Goal: Task Accomplishment & Management: Check status

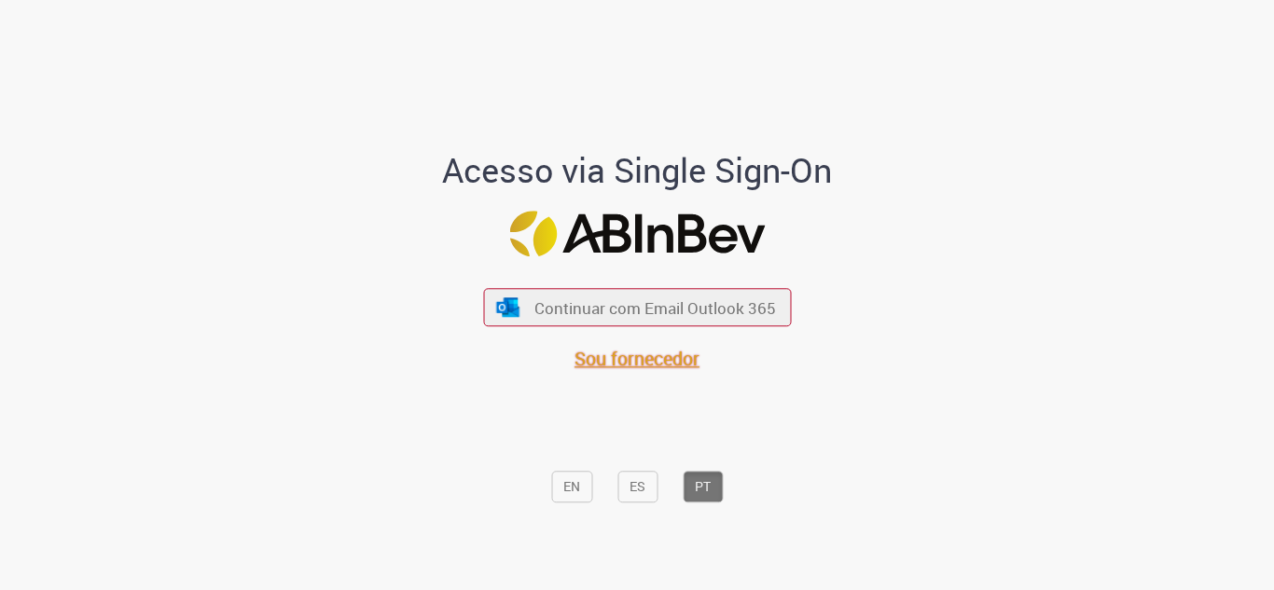
click at [609, 365] on span "Sou fornecedor" at bounding box center [636, 359] width 125 height 25
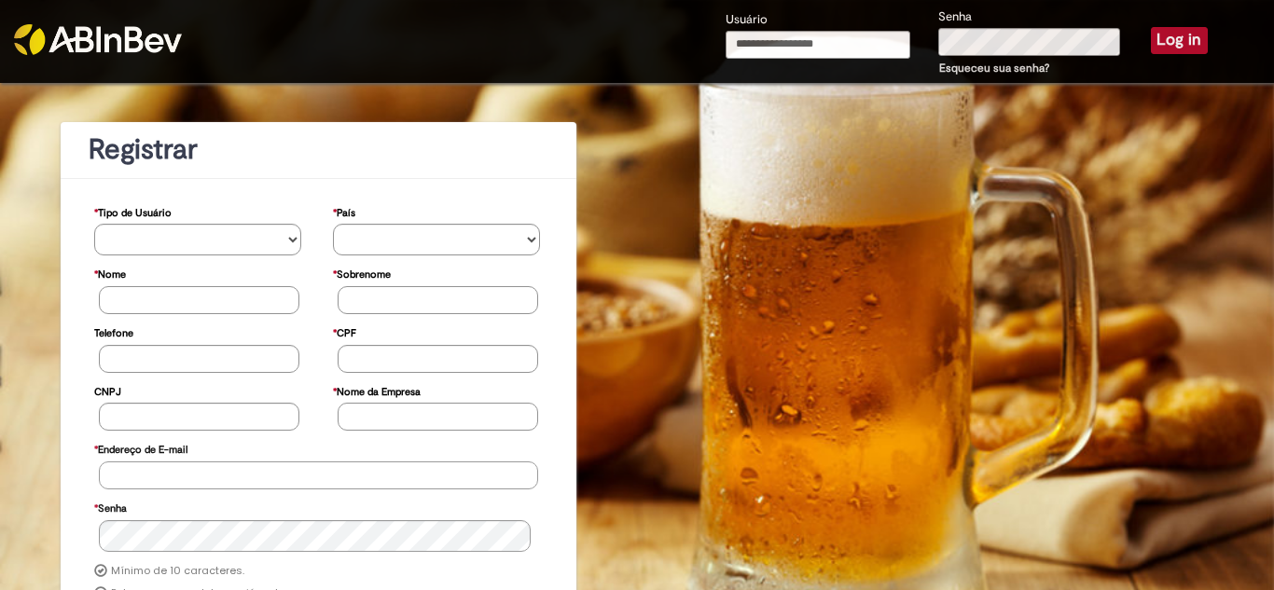
type input "**********"
click at [1162, 42] on button "Log in" at bounding box center [1179, 40] width 57 height 26
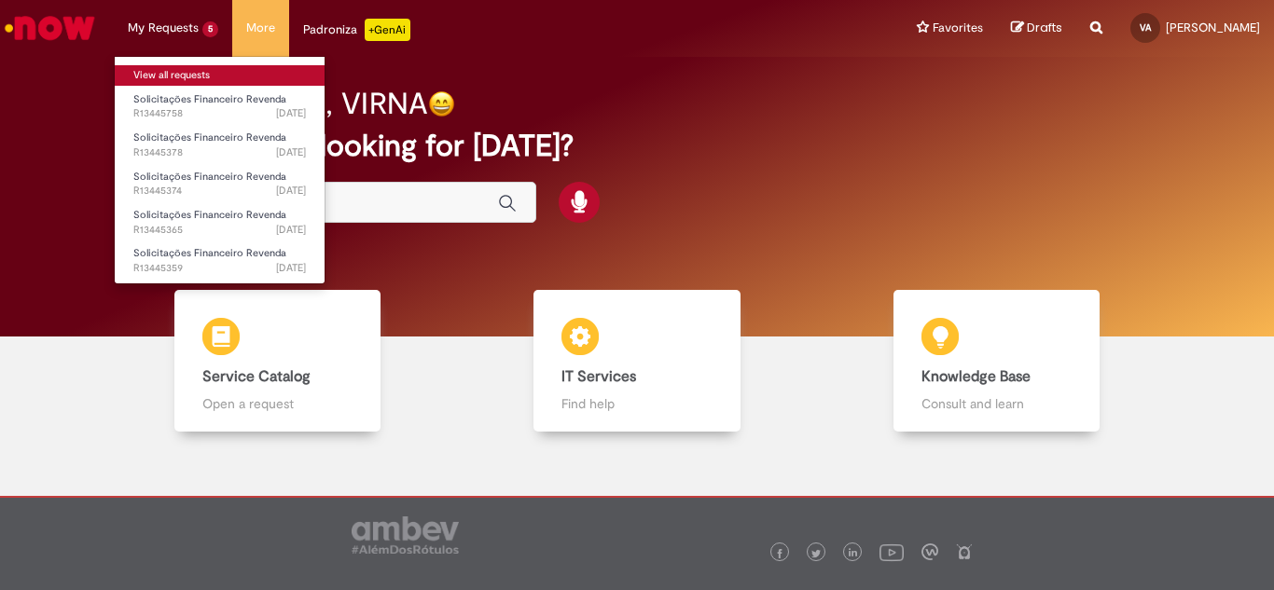
click at [200, 70] on link "View all requests" at bounding box center [220, 75] width 210 height 21
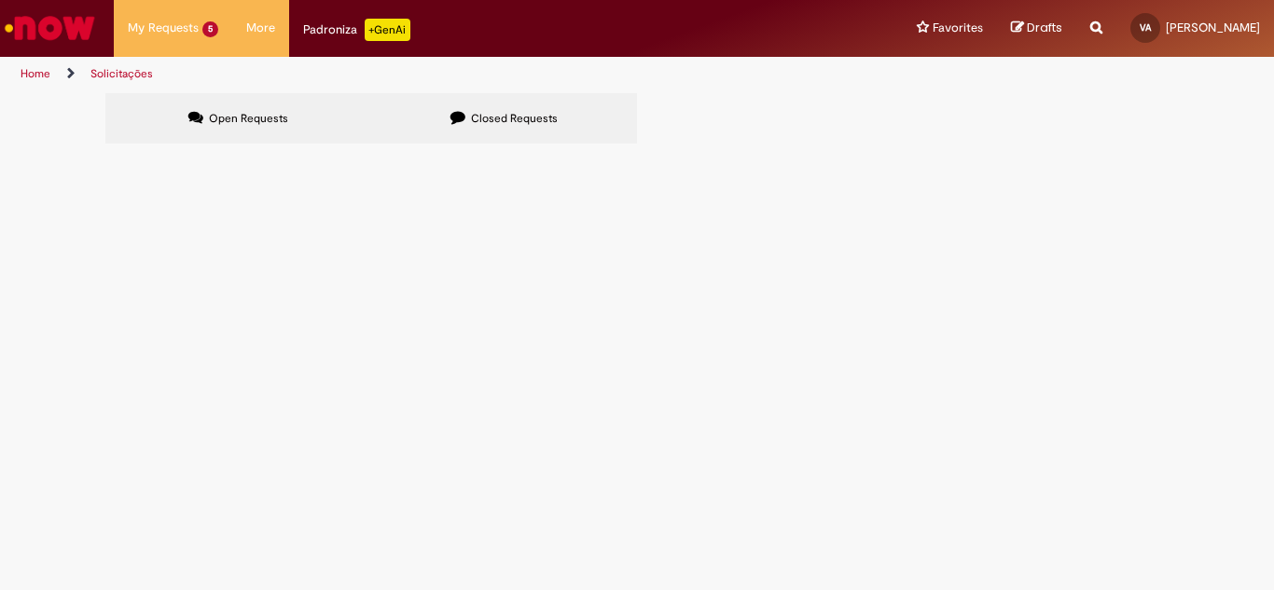
click at [0, 0] on span "PGT 25/08- GP7 TEIXEIRA" at bounding box center [0, 0] width 0 height 0
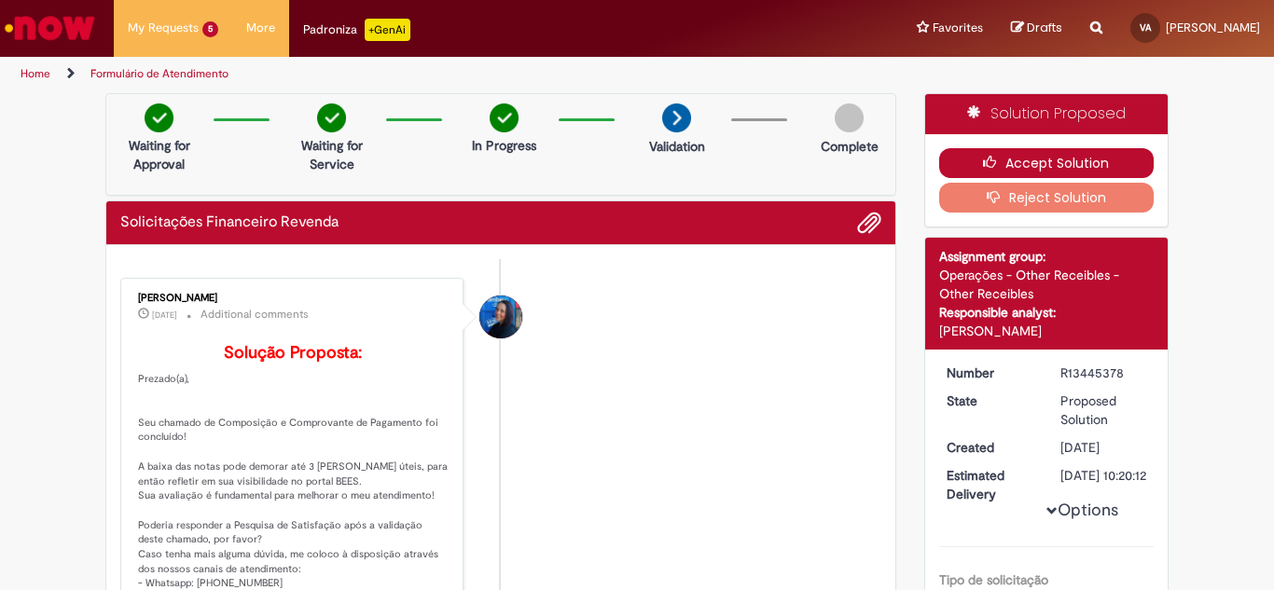
click at [992, 164] on icon "button" at bounding box center [994, 162] width 22 height 13
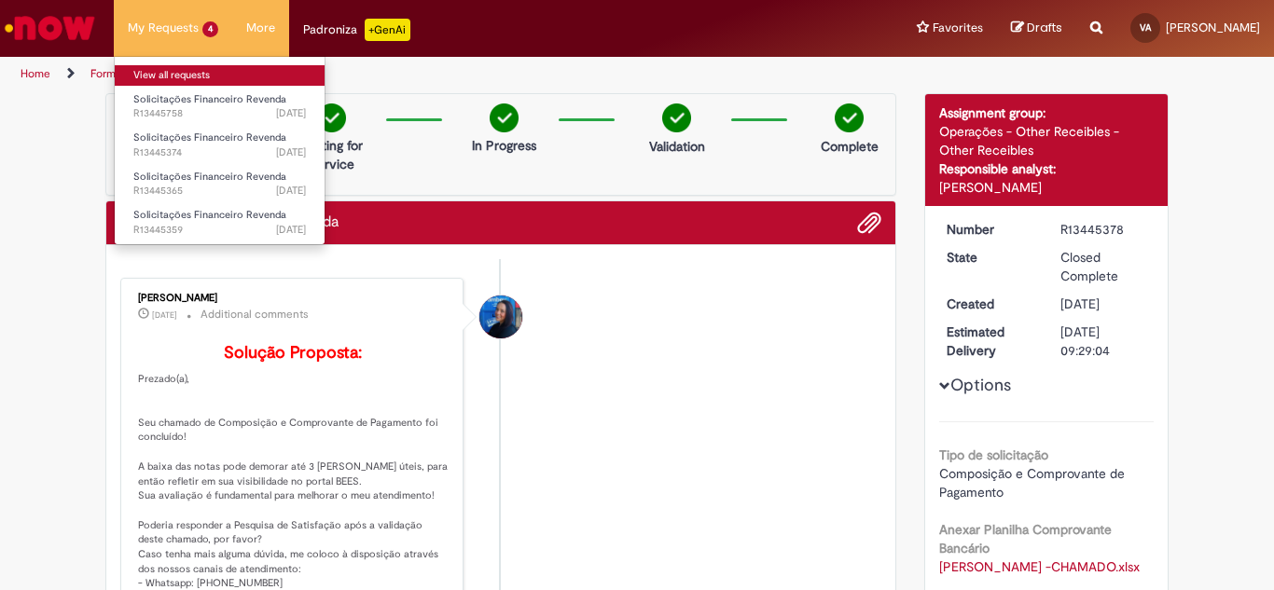
click at [177, 68] on link "View all requests" at bounding box center [220, 75] width 210 height 21
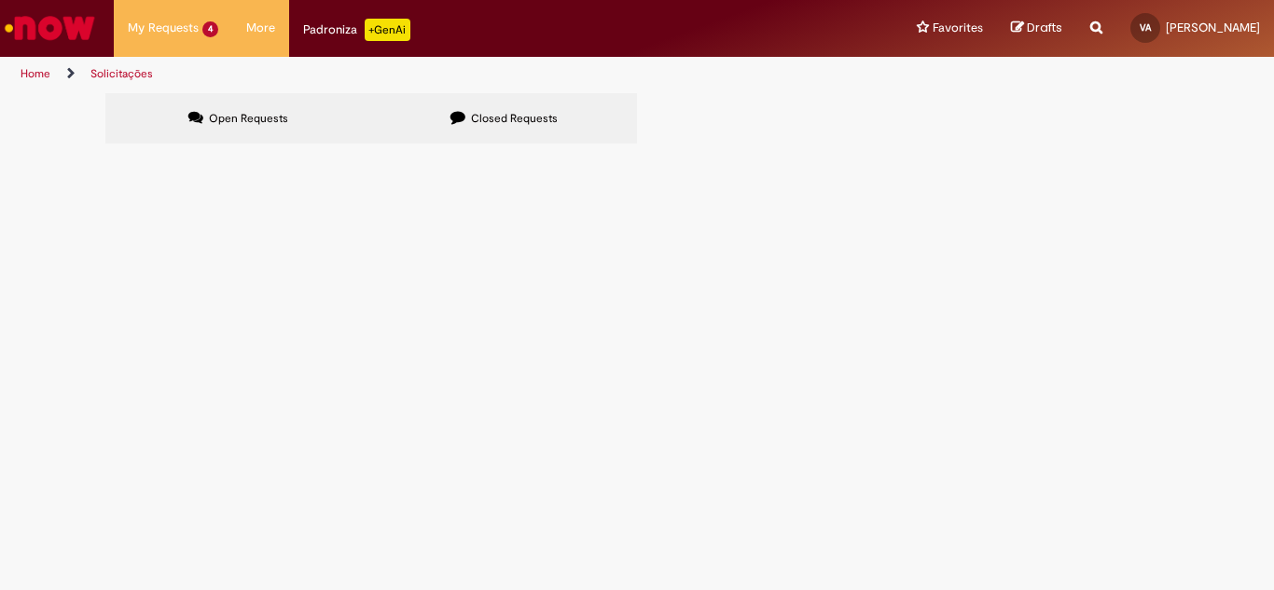
click at [0, 0] on span "PGT 25/08- GP7 PORTO SEGURO" at bounding box center [0, 0] width 0 height 0
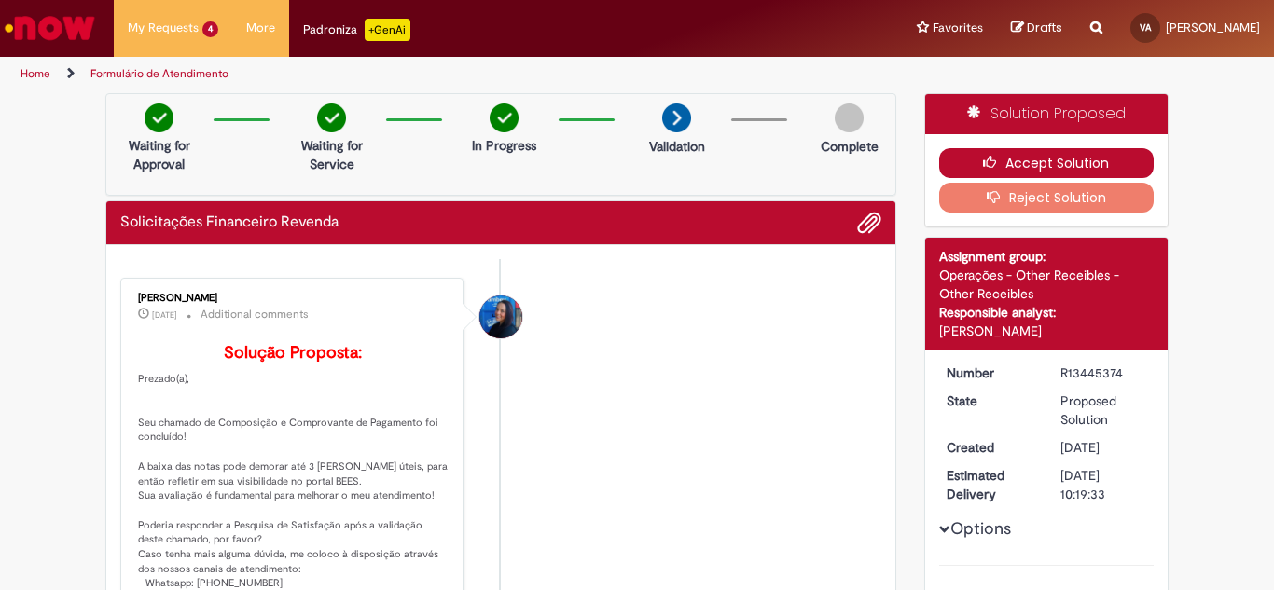
click at [1023, 157] on button "Accept Solution" at bounding box center [1046, 163] width 215 height 30
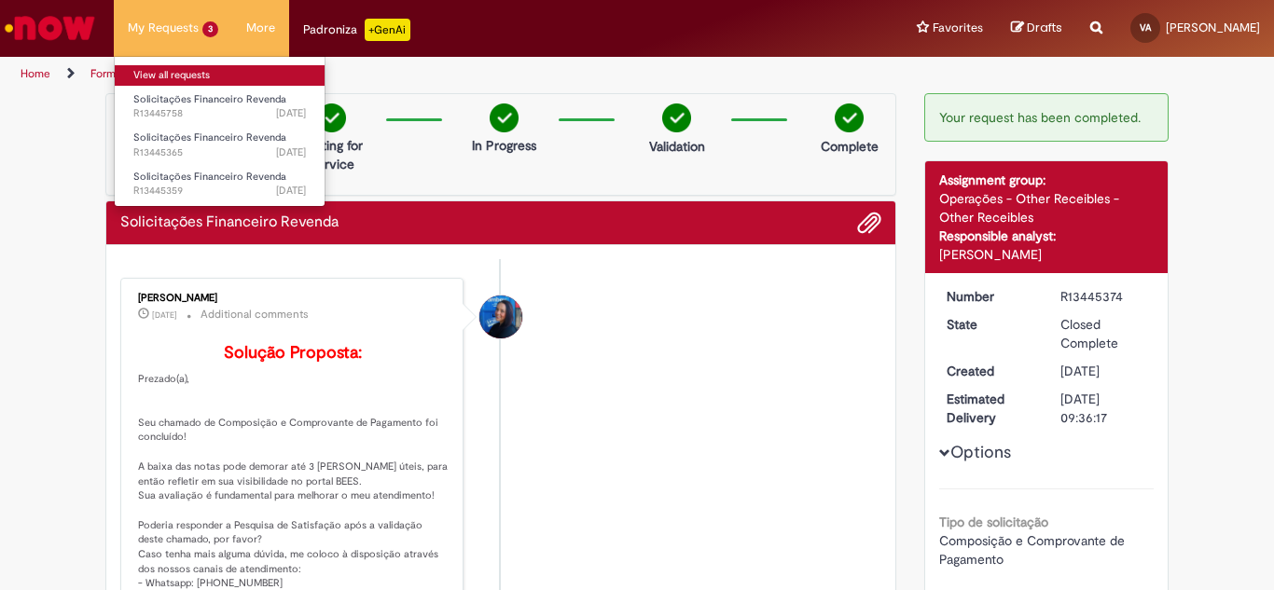
click at [183, 71] on link "View all requests" at bounding box center [220, 75] width 210 height 21
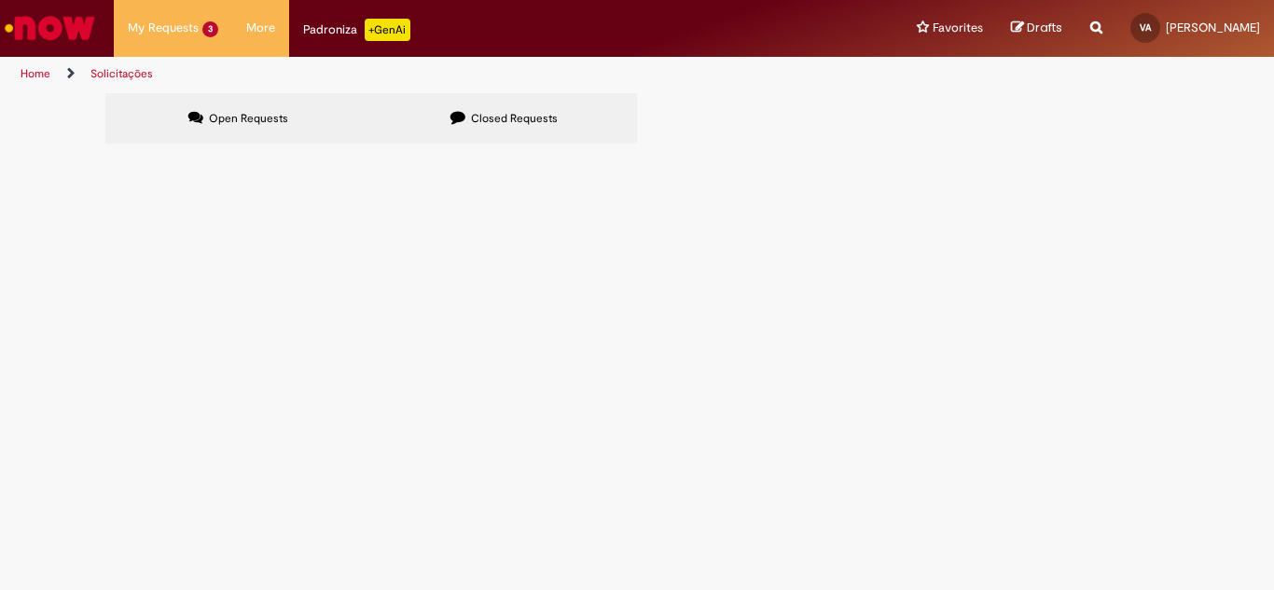
click at [0, 0] on span "PGT 25/08- GP7 JEQUIÉ" at bounding box center [0, 0] width 0 height 0
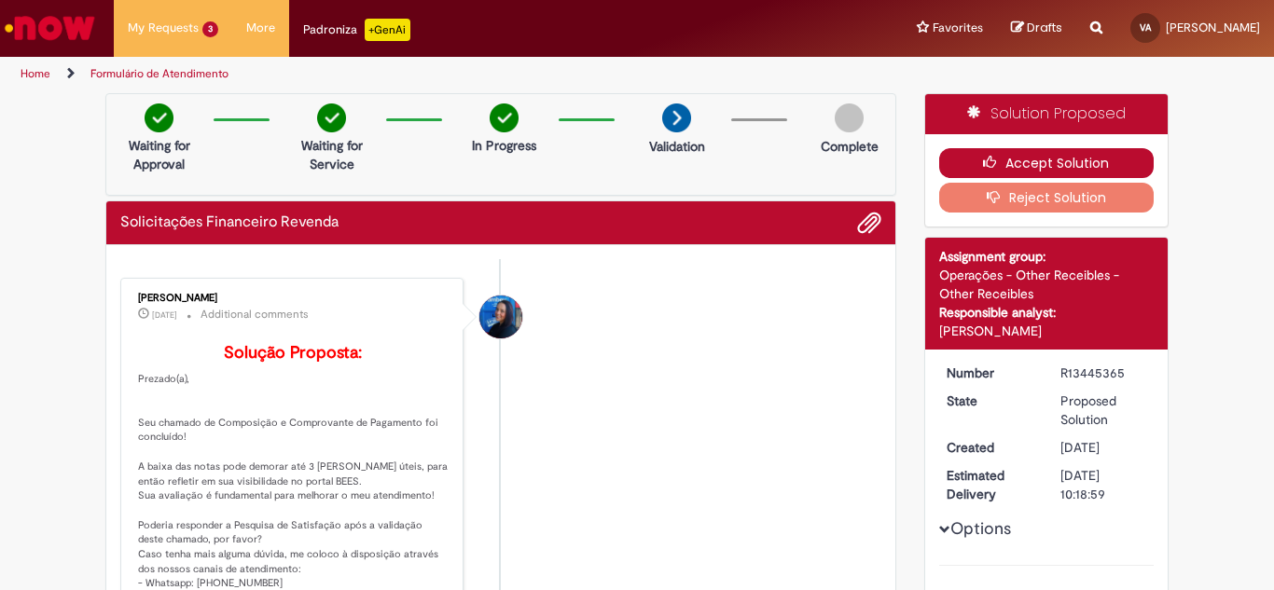
click at [983, 162] on icon "button" at bounding box center [994, 162] width 22 height 13
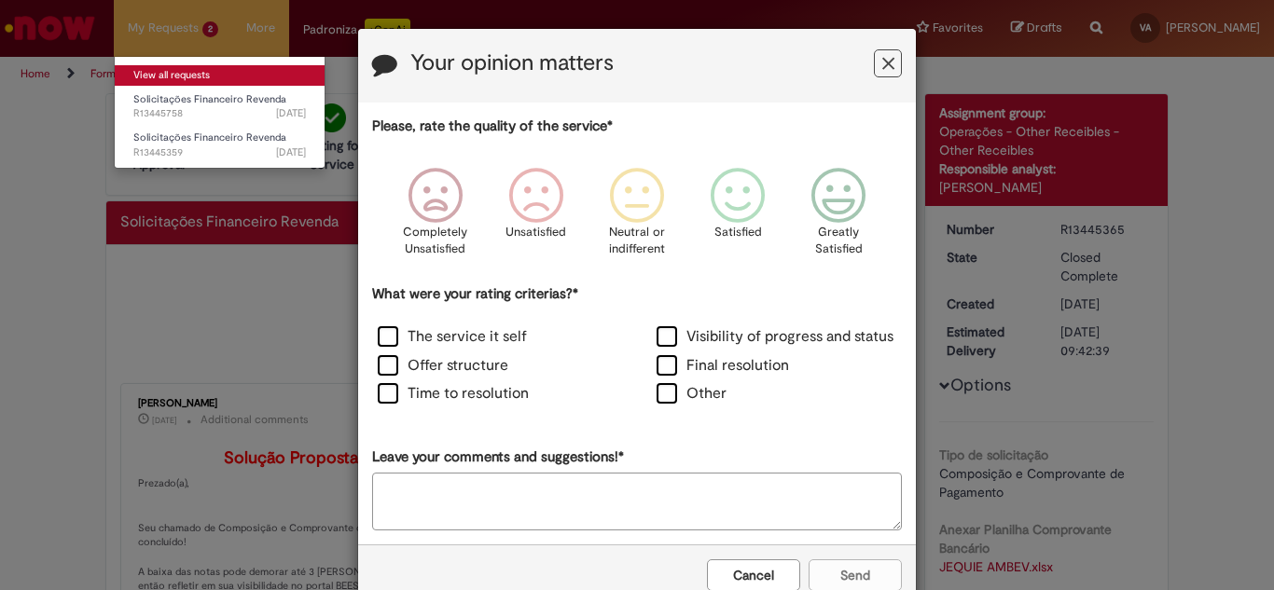
click at [188, 76] on link "View all requests" at bounding box center [220, 75] width 210 height 21
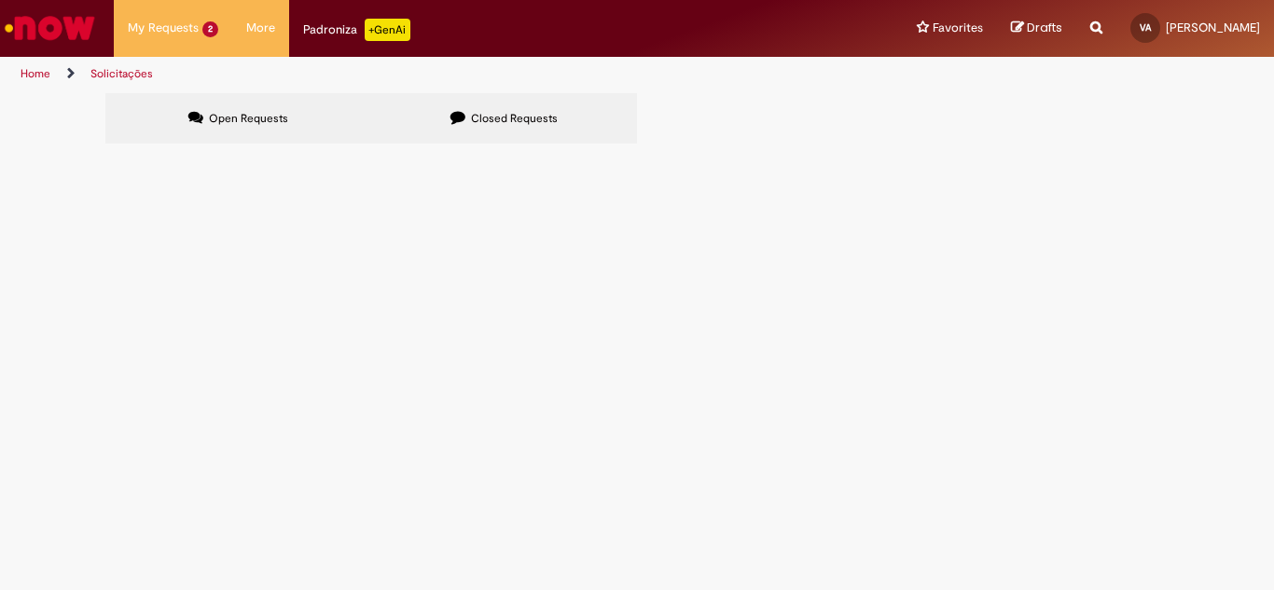
click at [0, 0] on span "PGT 25/08- GP7 EUNÁPOLIS" at bounding box center [0, 0] width 0 height 0
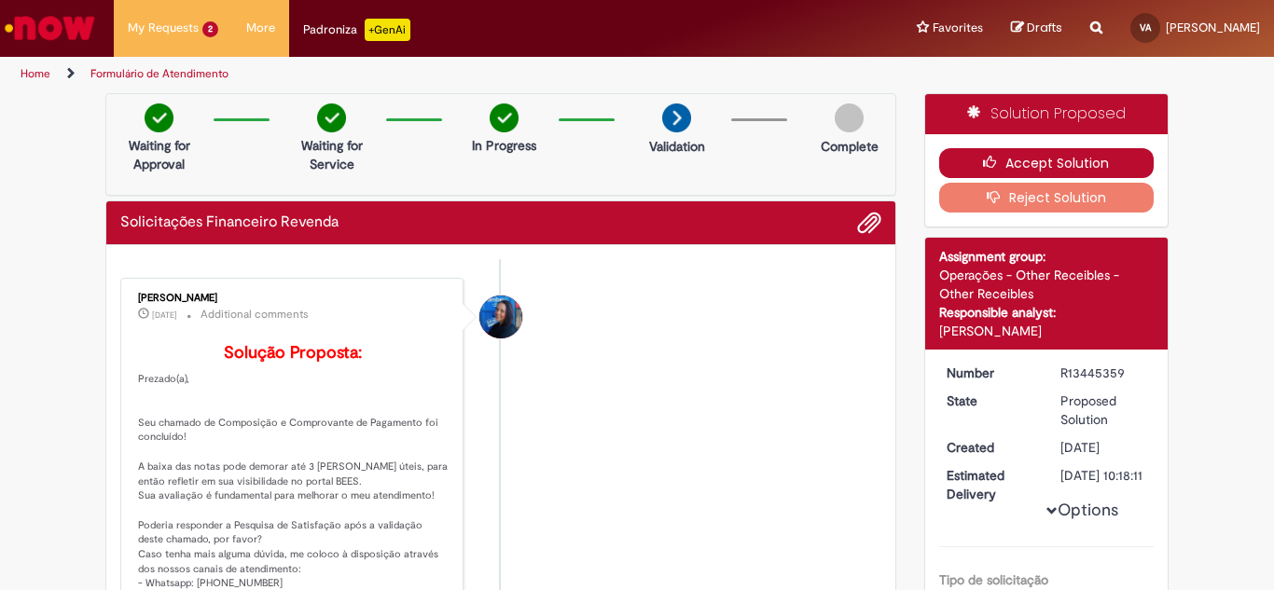
click at [997, 163] on icon "button" at bounding box center [994, 162] width 22 height 13
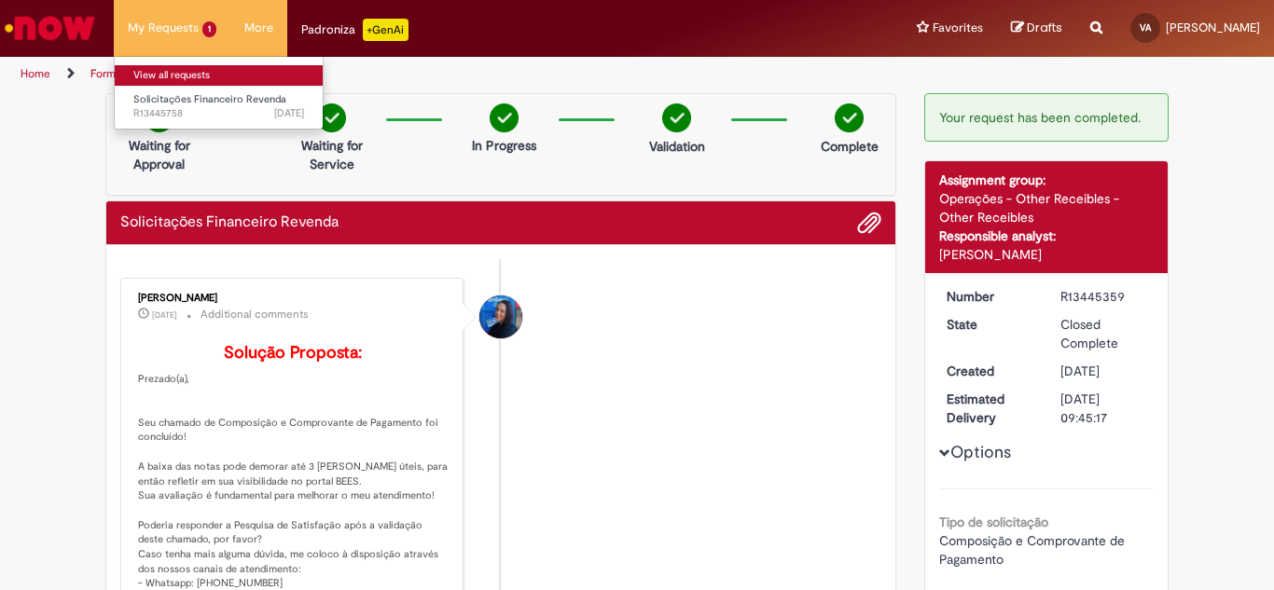
click at [173, 68] on link "View all requests" at bounding box center [219, 75] width 208 height 21
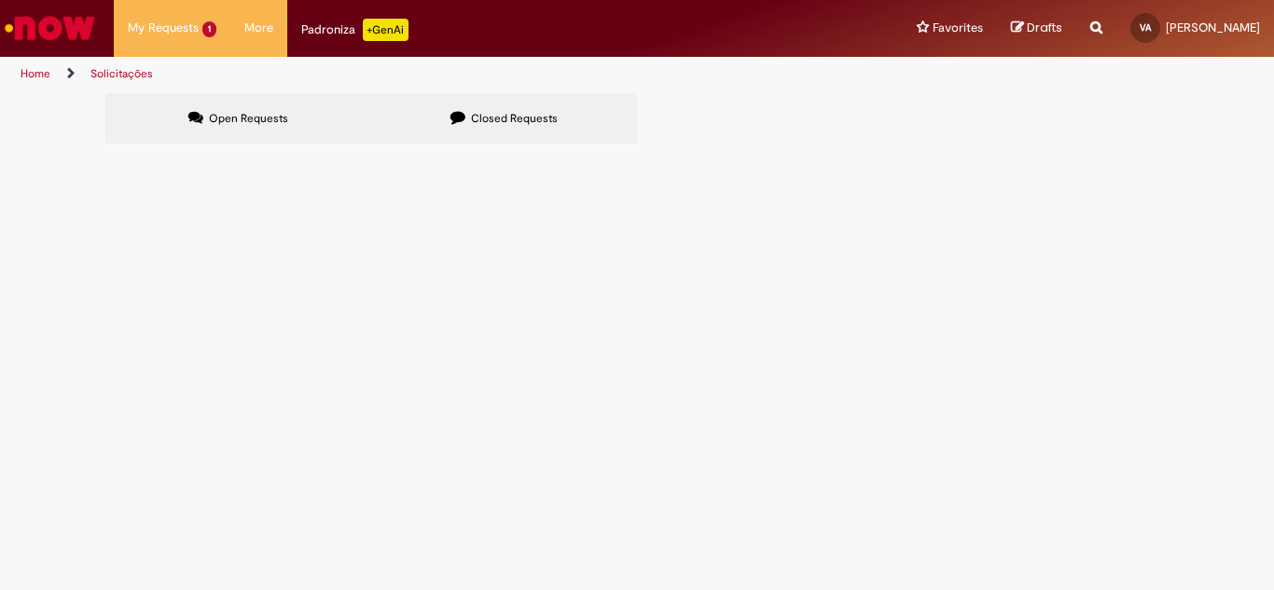
click at [0, 0] on span "GP7 NORTE DISTRIBUIDORA - ACRE 25/08" at bounding box center [0, 0] width 0 height 0
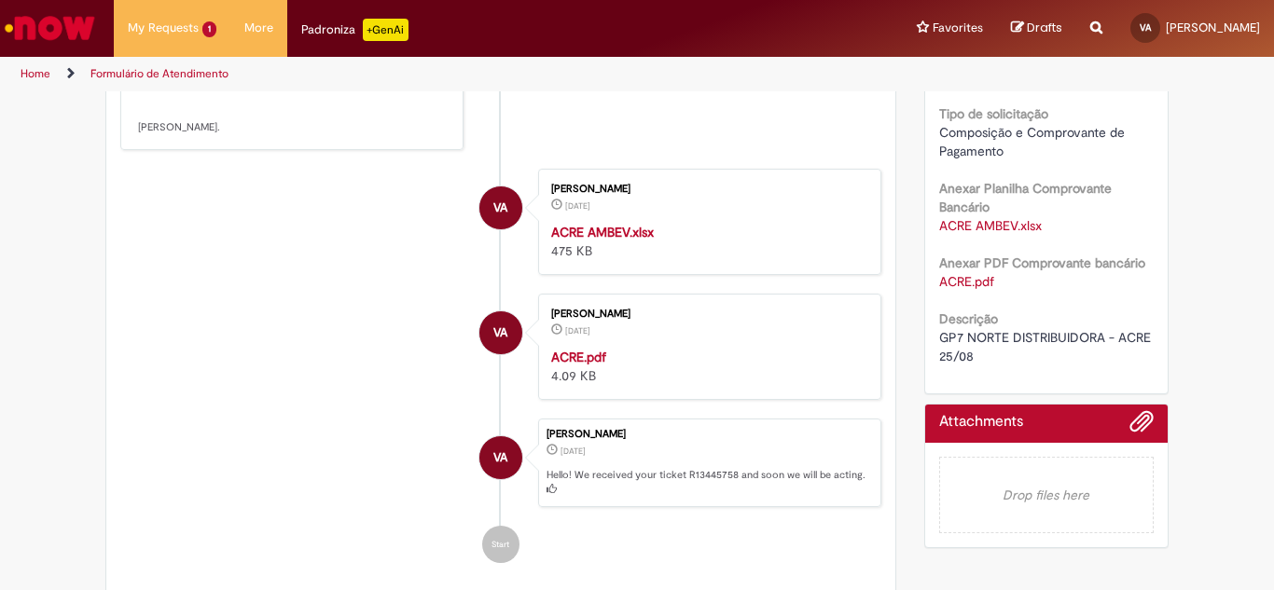
scroll to position [574, 0]
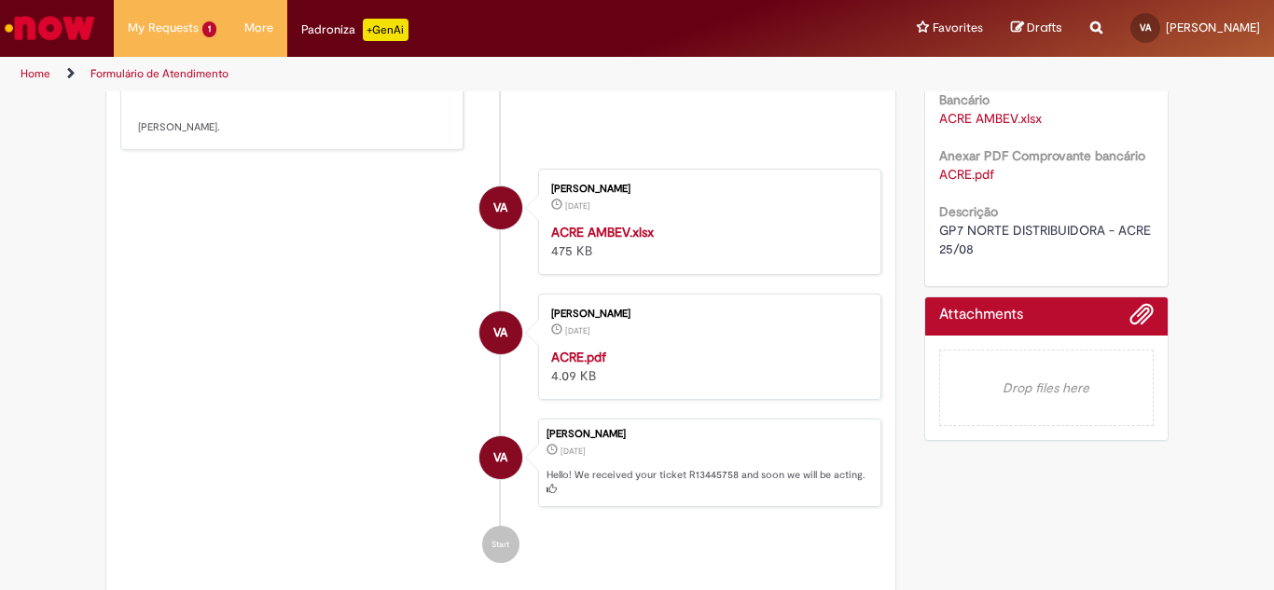
click at [963, 183] on link "ACRE.pdf" at bounding box center [966, 174] width 55 height 17
click at [965, 127] on link "ACRE AMBEV.xlsx" at bounding box center [990, 118] width 103 height 17
